Goal: Task Accomplishment & Management: Complete application form

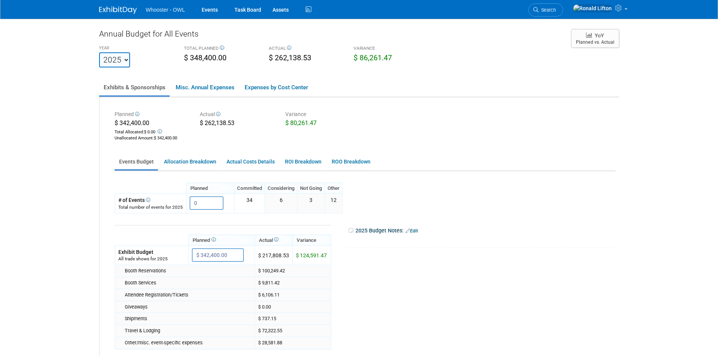
click at [123, 61] on select "2022 2023 2024 2025 2026 2027 2028 2029 2030 2031" at bounding box center [114, 59] width 31 height 15
select select "2026"
click at [99, 52] on select "2022 2023 2024 2025 2026 2027 2028 2029 2030 2031" at bounding box center [114, 59] width 31 height 15
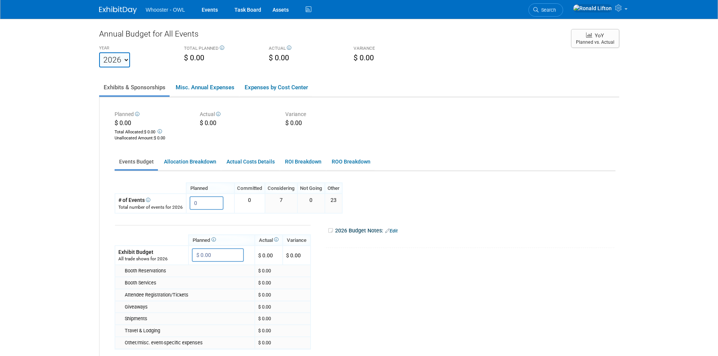
click at [166, 14] on ul "Whooster - OWL Events Task Board Assets Activity Feed" at bounding box center [229, 9] width 167 height 19
click at [114, 11] on img at bounding box center [118, 10] width 38 height 8
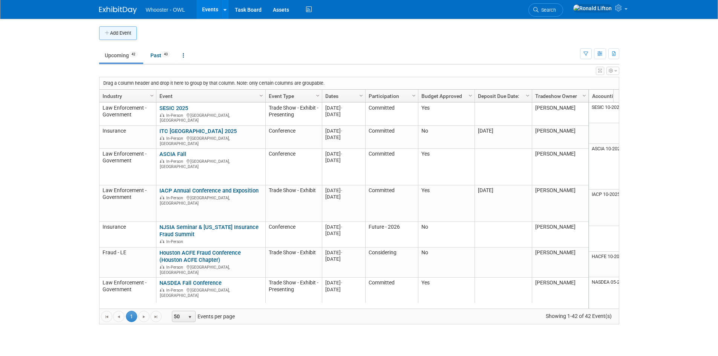
click at [121, 32] on button "Add Event" at bounding box center [118, 33] width 38 height 14
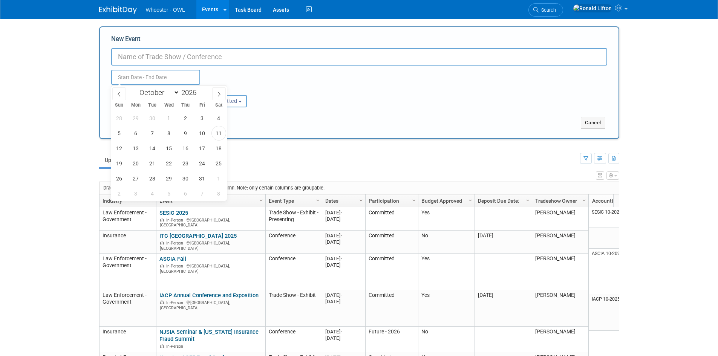
click at [161, 76] on input "text" at bounding box center [155, 77] width 89 height 15
click at [219, 93] on icon at bounding box center [218, 94] width 5 height 5
select select "11"
click at [219, 93] on icon at bounding box center [218, 94] width 5 height 5
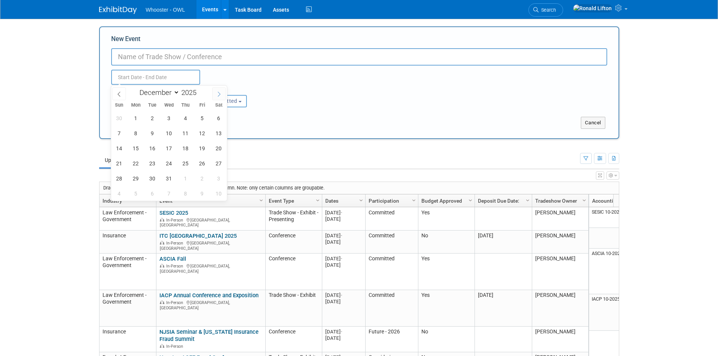
type input "2026"
select select "0"
click at [188, 121] on span "1" at bounding box center [185, 118] width 15 height 15
type input "Jan 1, 2026 to Jan 1, 2026"
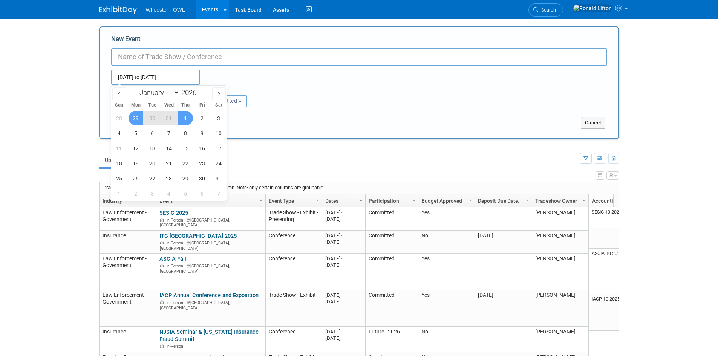
click at [25, 97] on body "Whooster - OWL Events Add Event Bulk Upload Events Shareable Event Boards Recen…" at bounding box center [359, 178] width 718 height 356
